Goal: Ask a question

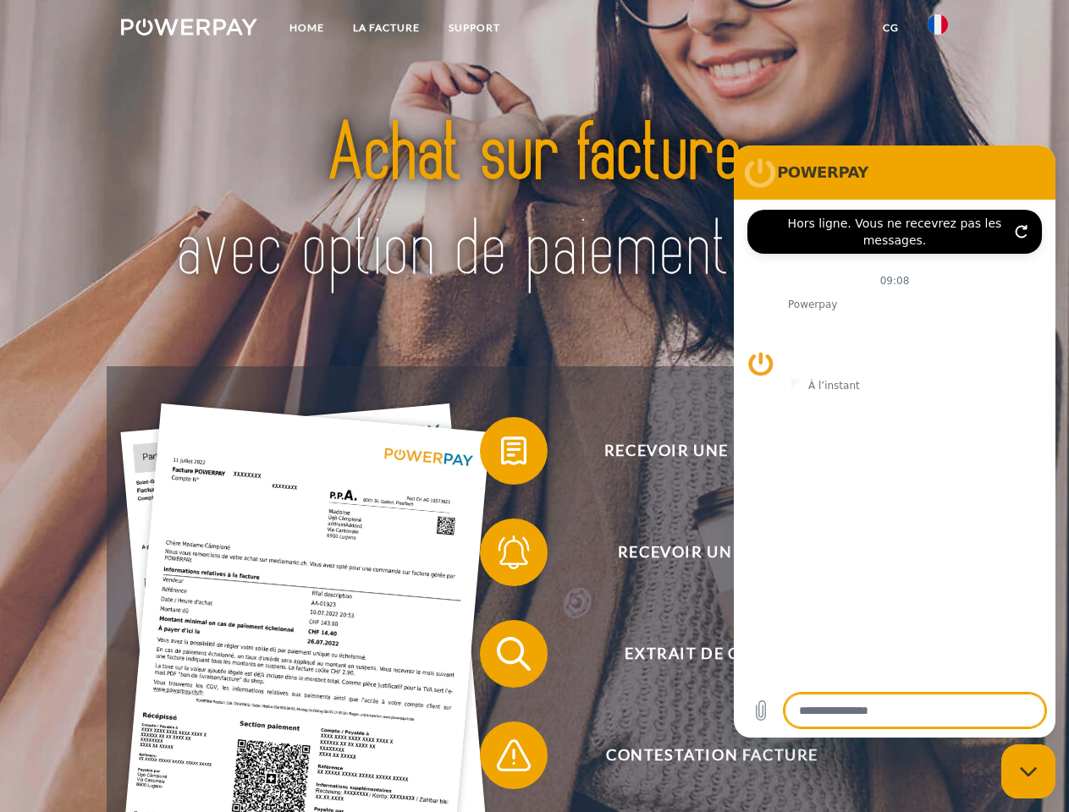
click at [189, 30] on img at bounding box center [189, 27] width 136 height 17
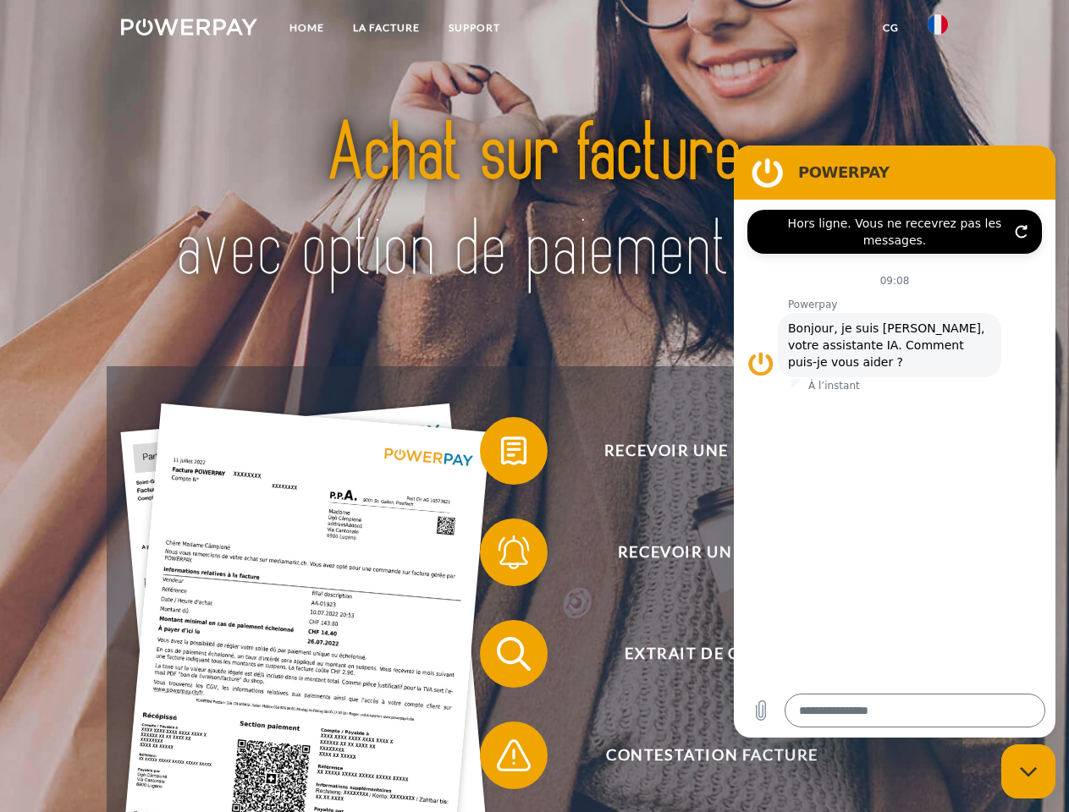
click at [938, 30] on img at bounding box center [937, 24] width 20 height 20
click at [890, 28] on link "CG" at bounding box center [890, 28] width 45 height 30
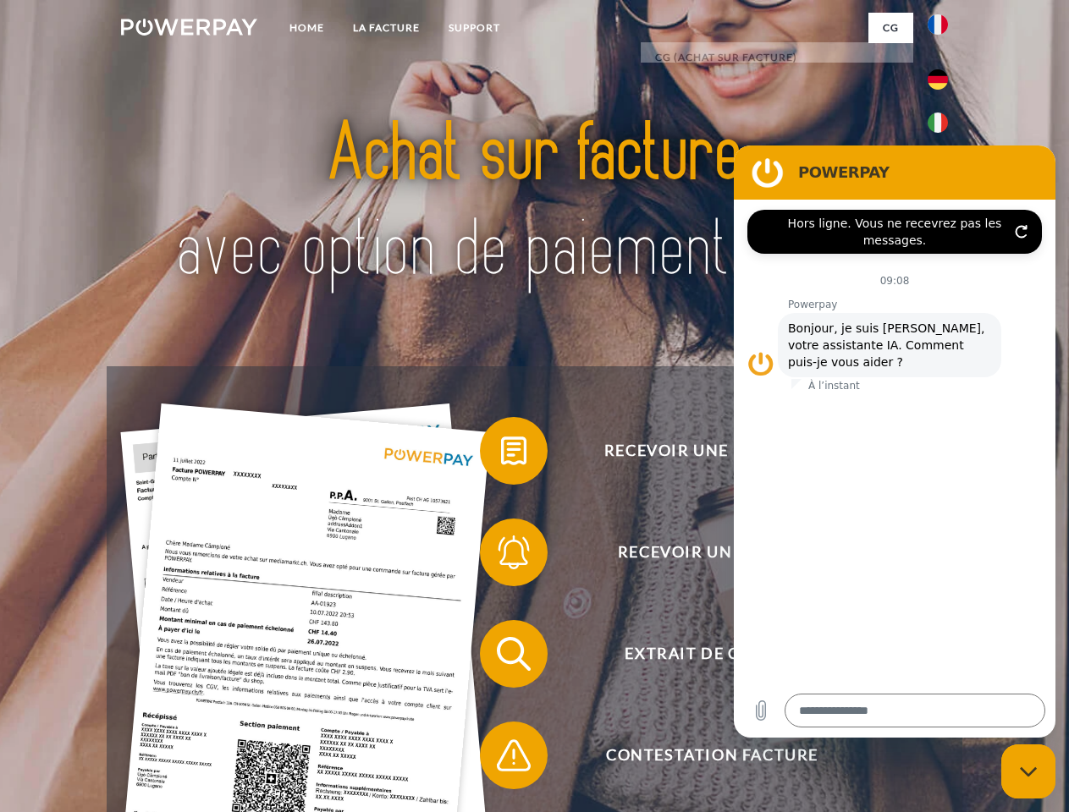
click at [501, 454] on span at bounding box center [488, 451] width 85 height 85
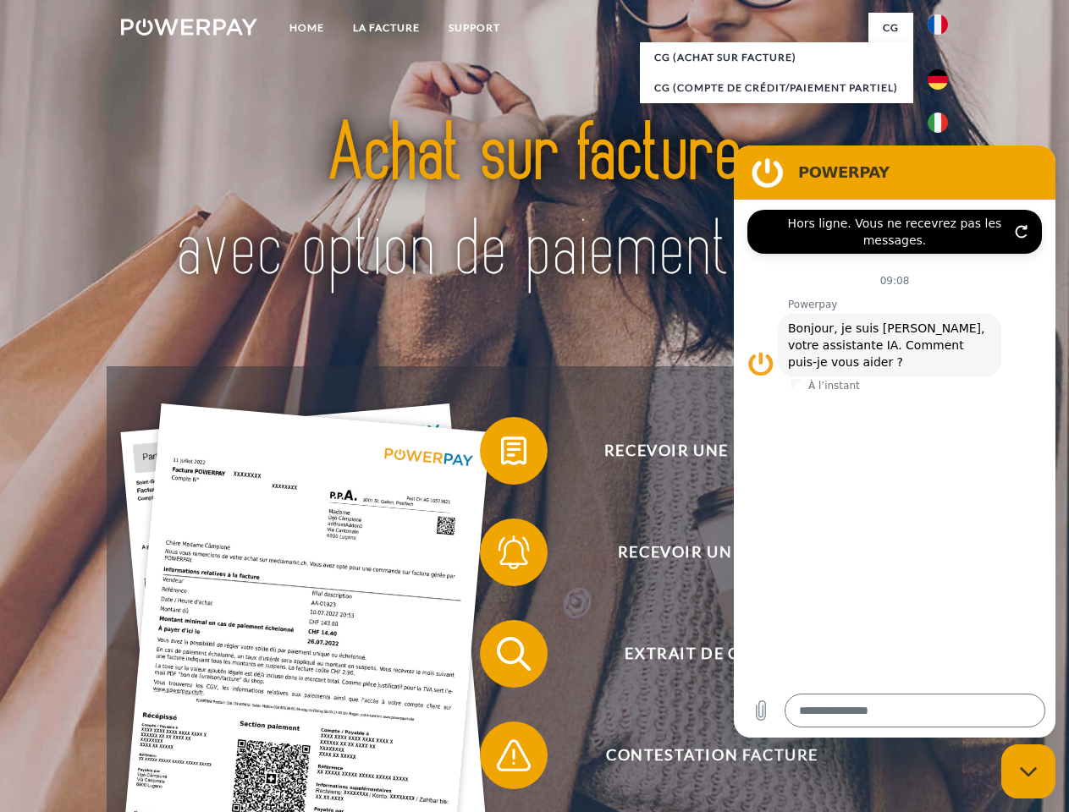
click at [501, 556] on span at bounding box center [488, 552] width 85 height 85
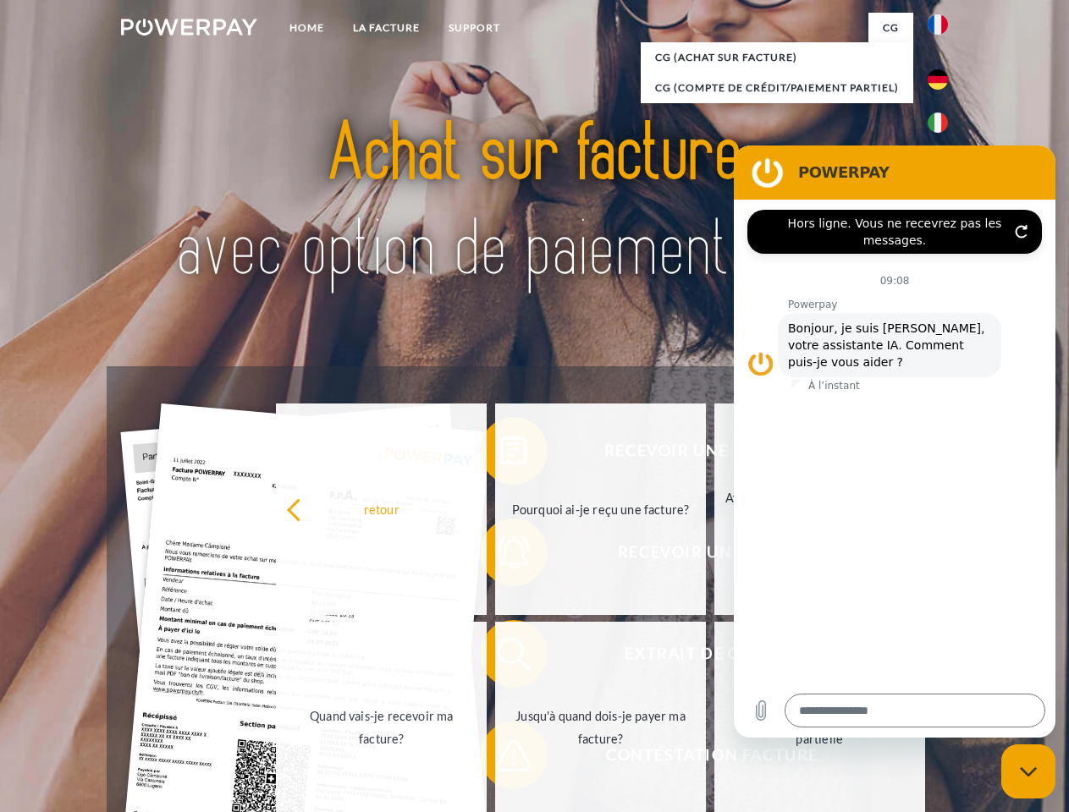
click at [501, 658] on link "Jusqu'à quand dois-je payer ma facture?" at bounding box center [600, 728] width 211 height 212
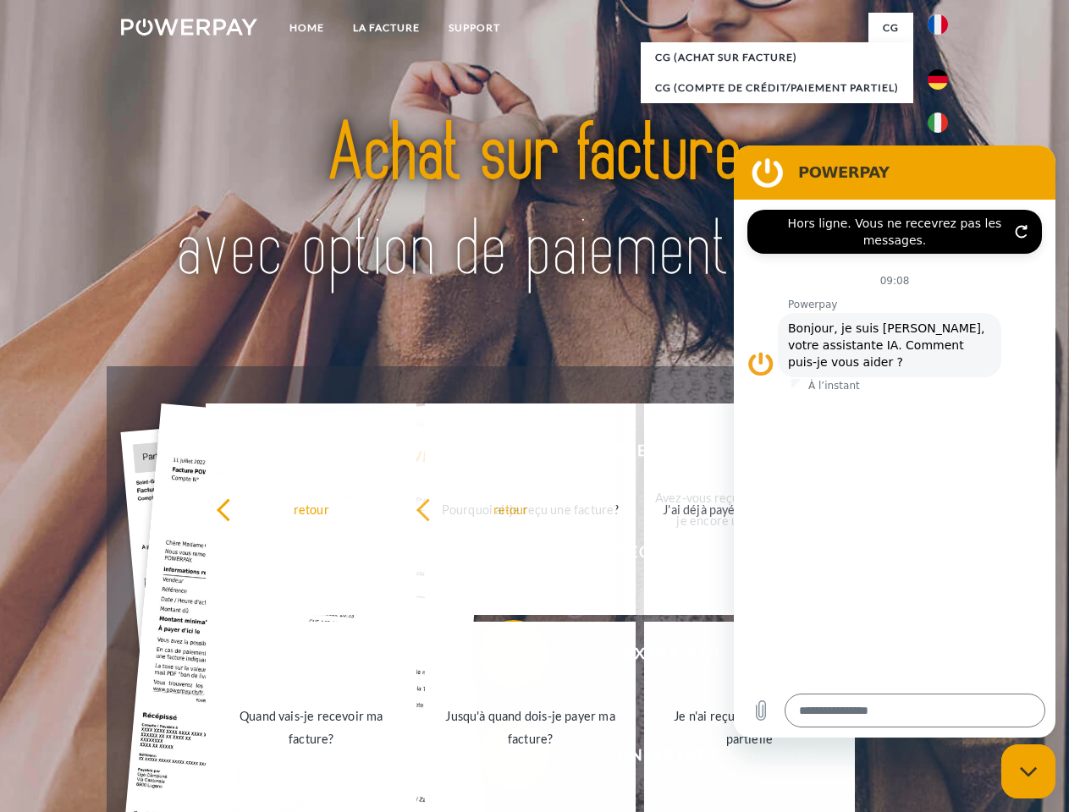
click at [644, 759] on link "Je n'ai reçu qu'une livraison partielle" at bounding box center [749, 728] width 211 height 212
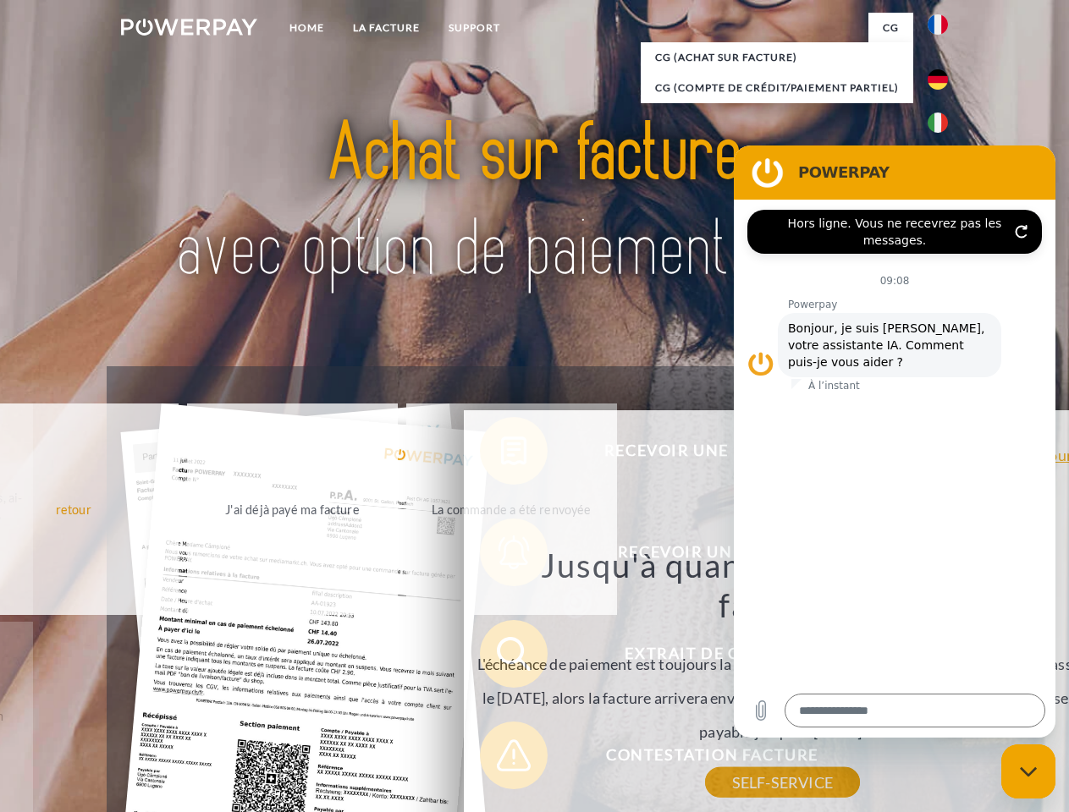
click at [1028, 772] on icon "Fermer la fenêtre de messagerie" at bounding box center [1029, 772] width 18 height 11
type textarea "*"
